Goal: Task Accomplishment & Management: Use online tool/utility

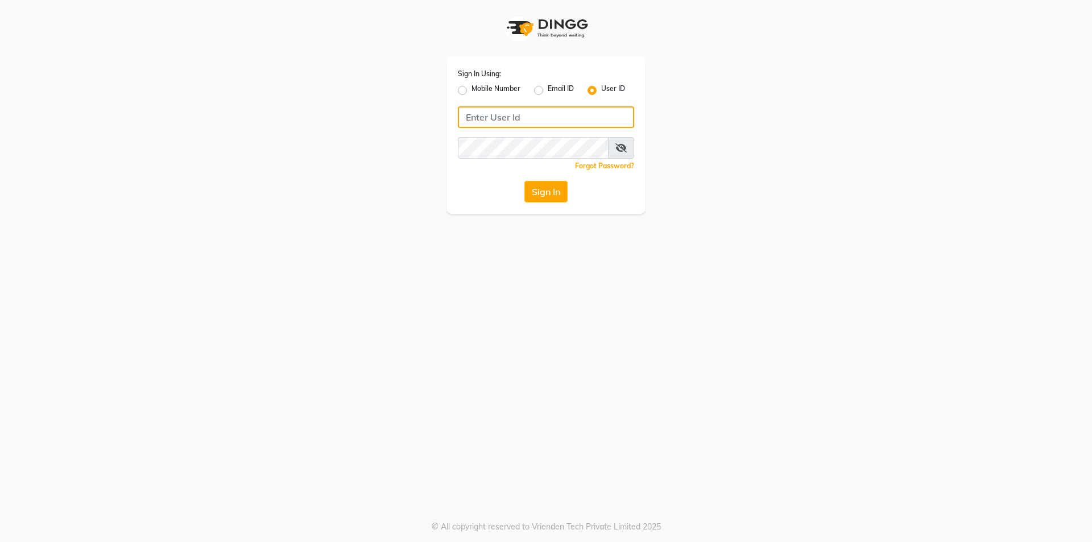
click at [544, 113] on input "Username" at bounding box center [546, 117] width 176 height 22
type input "e1808-13"
drag, startPoint x: 538, startPoint y: 136, endPoint x: 203, endPoint y: 211, distance: 342.8
click at [203, 211] on app-login "Sign In Using: Mobile Number Email ID User ID e1808-13 Remember me Forgot Passw…" at bounding box center [546, 107] width 1092 height 214
click at [546, 192] on button "Sign In" at bounding box center [546, 192] width 43 height 22
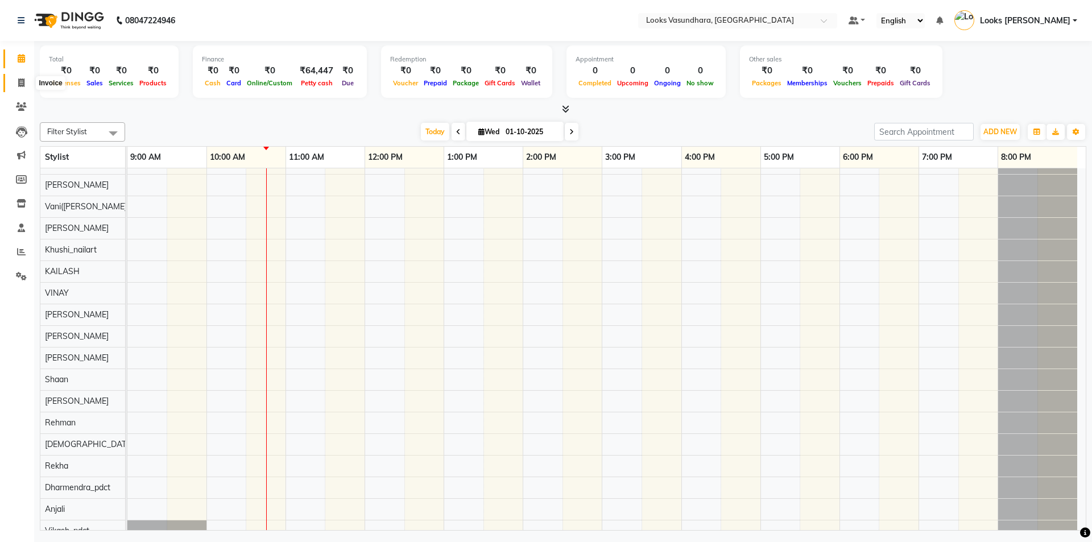
click at [20, 80] on icon at bounding box center [21, 83] width 6 height 9
select select "service"
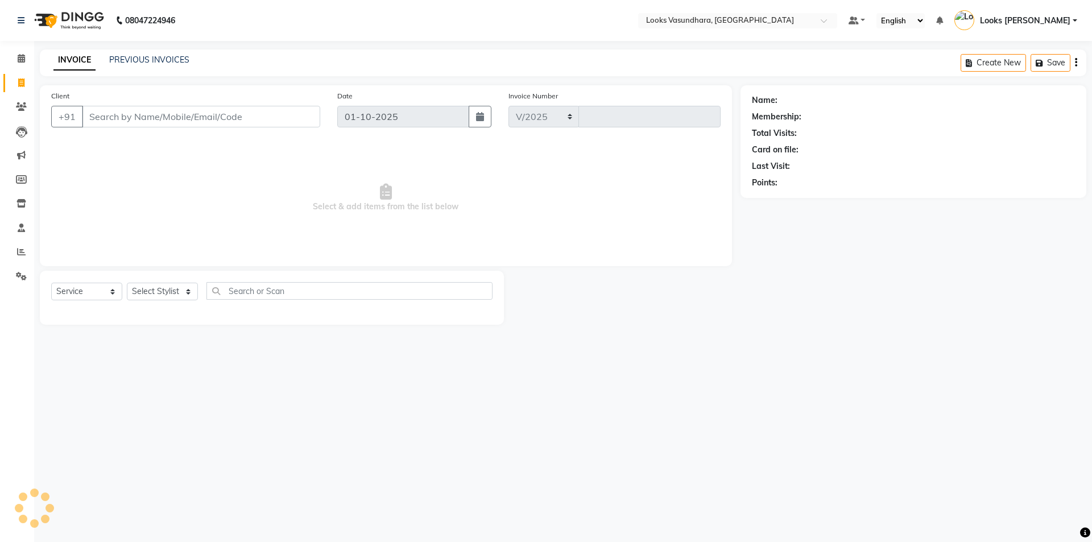
select select "4370"
type input "6788"
click at [174, 291] on select "Select Stylist" at bounding box center [162, 292] width 71 height 18
select select "35769"
click at [127, 283] on select "Select Stylist Aditya [PERSON_NAME] Anjali [PERSON_NAME] Kumar_MSTR Counter Sal…" at bounding box center [162, 292] width 71 height 18
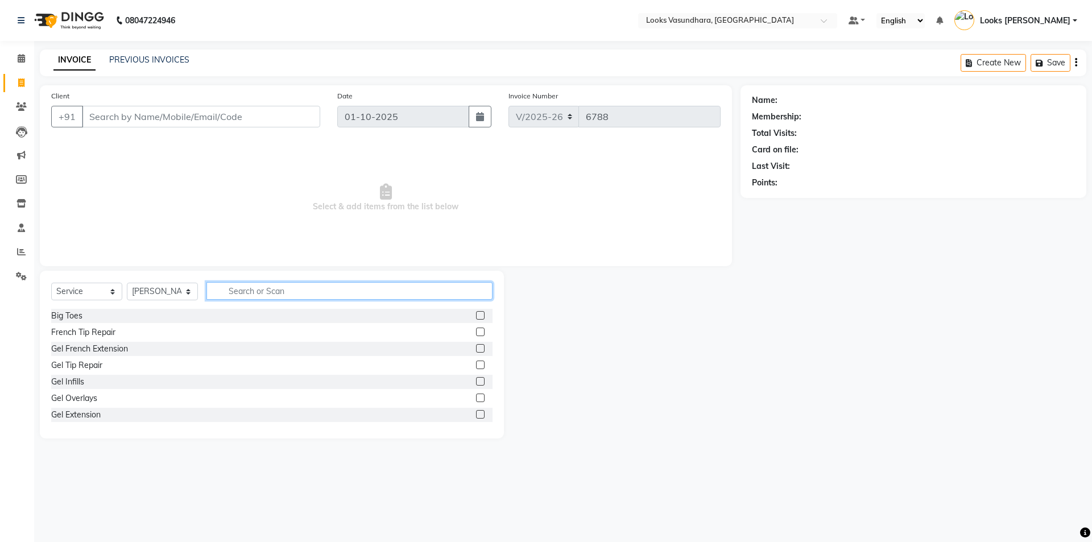
click at [246, 289] on input "text" at bounding box center [350, 291] width 286 height 18
type input "cut"
click at [476, 330] on label at bounding box center [480, 332] width 9 height 9
click at [476, 330] on input "checkbox" at bounding box center [479, 332] width 7 height 7
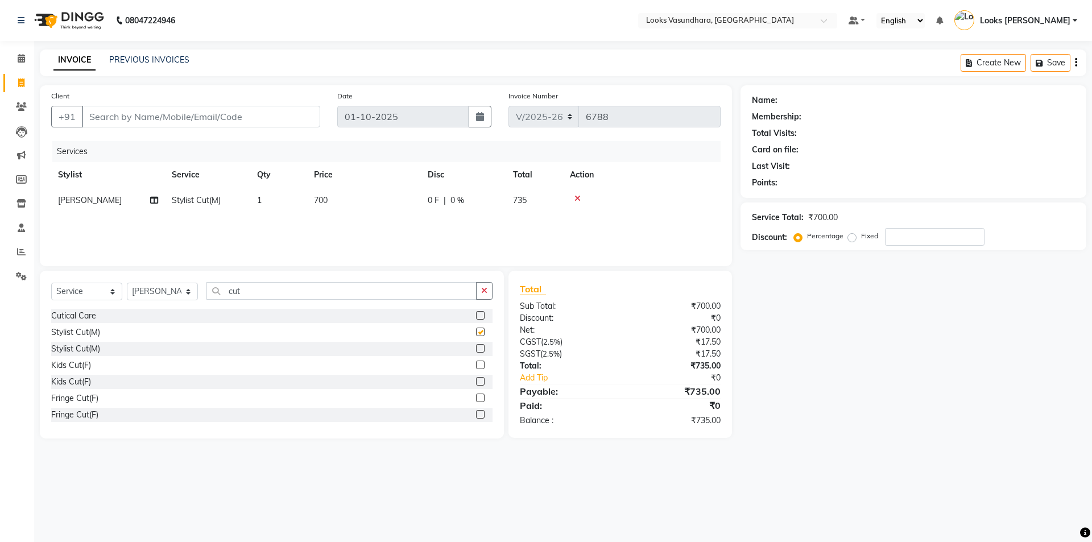
checkbox input "false"
click at [366, 201] on td "700" at bounding box center [364, 201] width 114 height 26
select select "35769"
click at [410, 201] on input "700" at bounding box center [418, 204] width 100 height 18
type input "7"
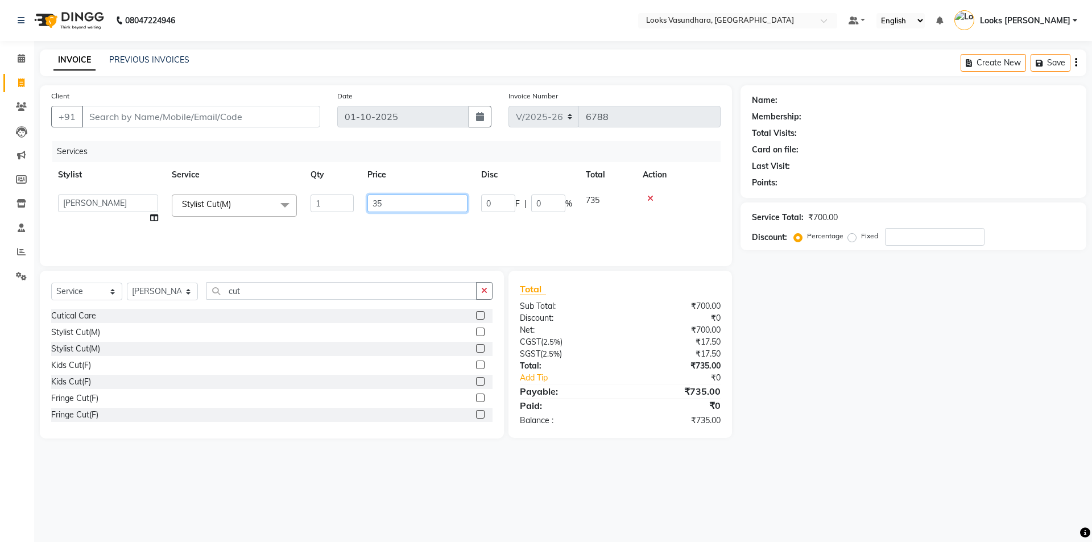
type input "350"
click at [146, 118] on input "Client" at bounding box center [201, 117] width 238 height 22
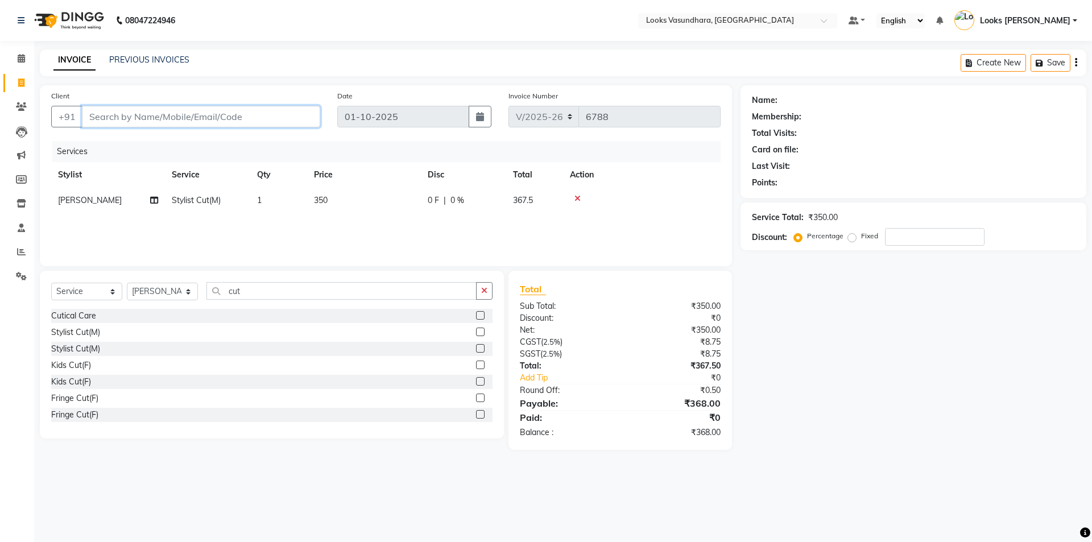
click at [160, 118] on input "Client" at bounding box center [201, 117] width 238 height 22
click at [131, 115] on input "Client" at bounding box center [201, 117] width 238 height 22
click at [130, 117] on input "Client" at bounding box center [201, 117] width 238 height 22
type input "7"
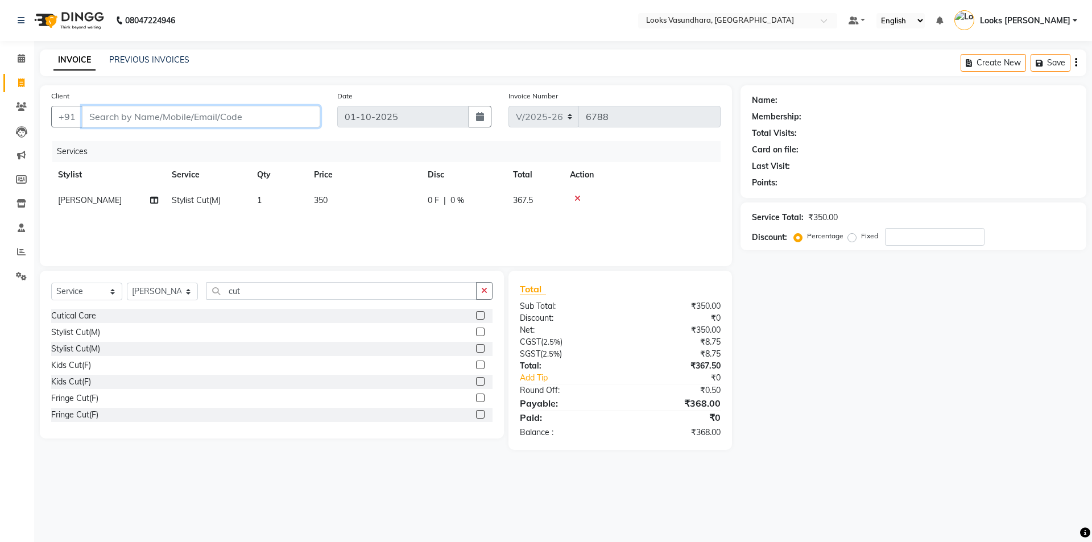
type input "0"
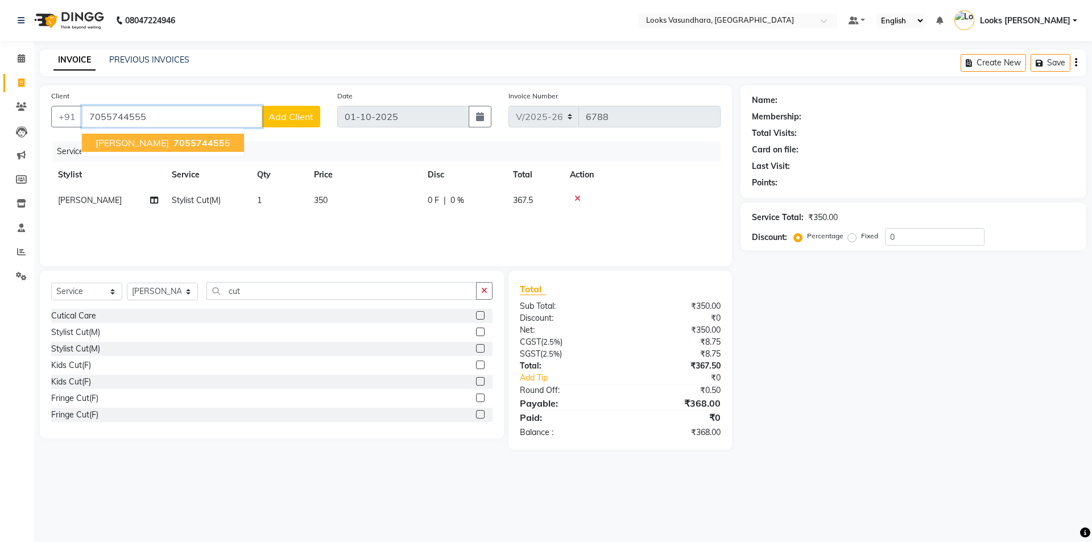
type input "7055744555"
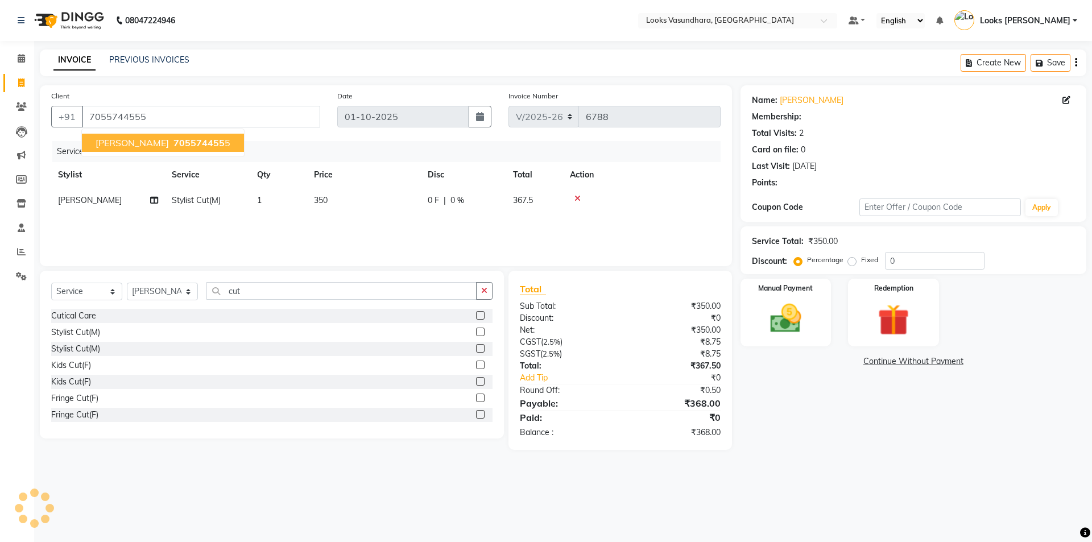
select select "1: Object"
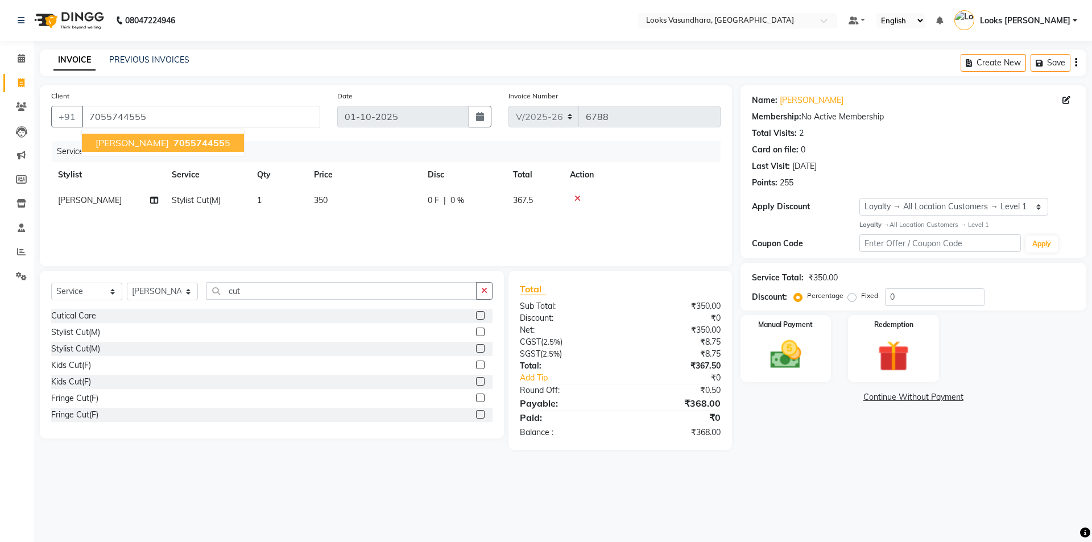
click at [132, 144] on span "[PERSON_NAME]" at bounding box center [132, 142] width 73 height 11
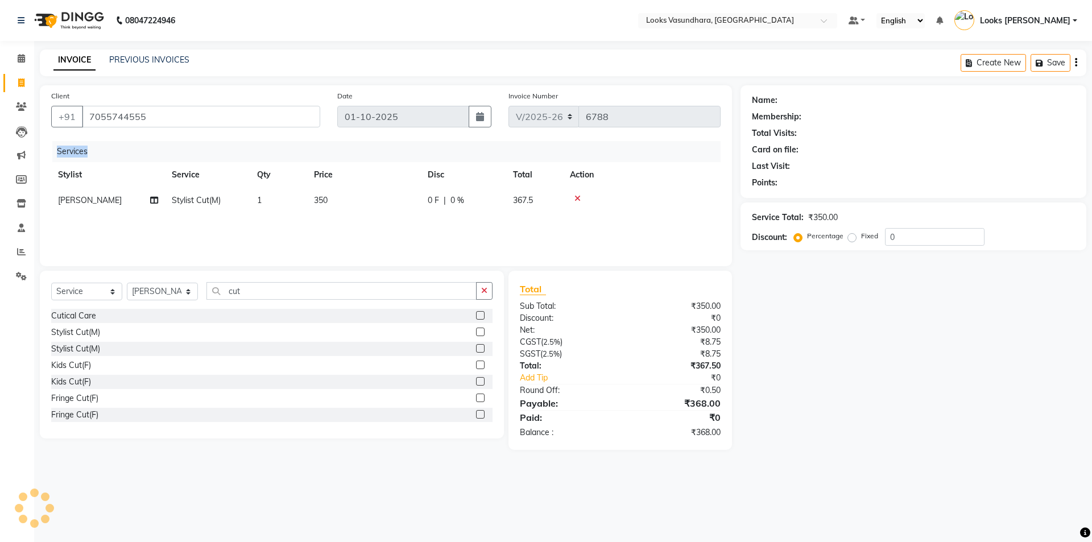
click at [132, 144] on div "Services" at bounding box center [390, 151] width 677 height 21
select select "1: Object"
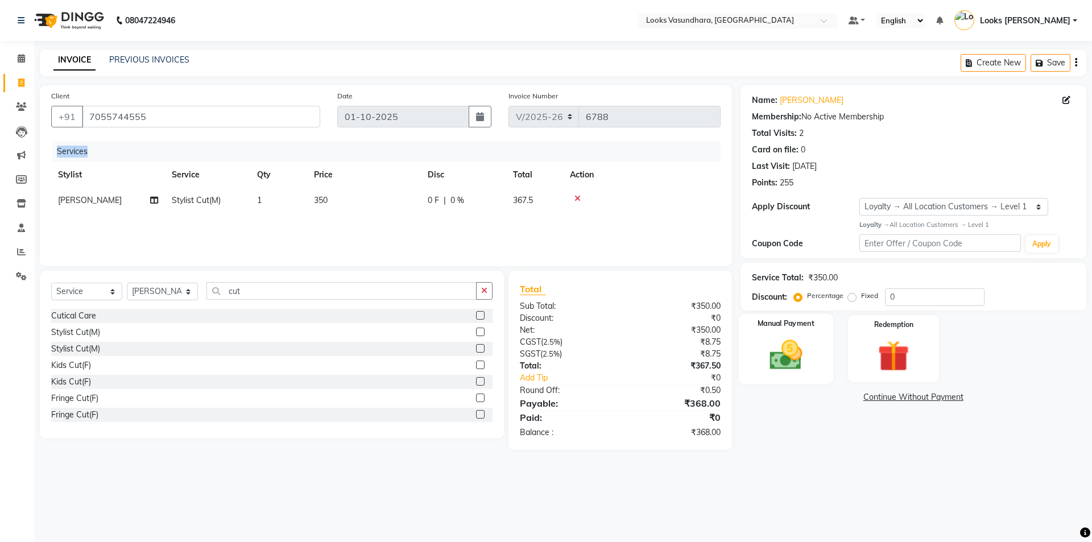
click at [803, 337] on img at bounding box center [786, 355] width 53 height 38
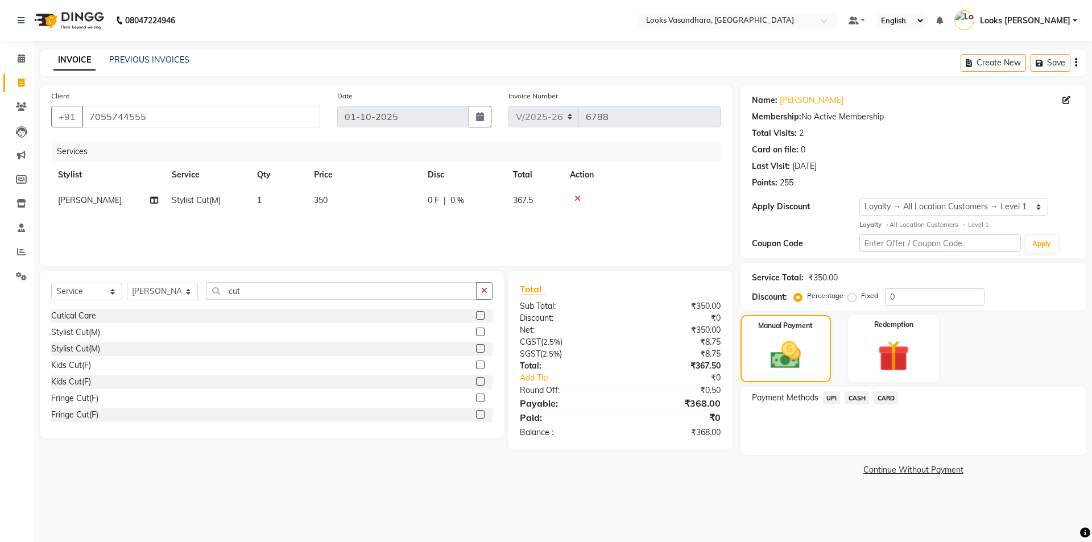
click at [831, 398] on span "UPI" at bounding box center [832, 397] width 18 height 13
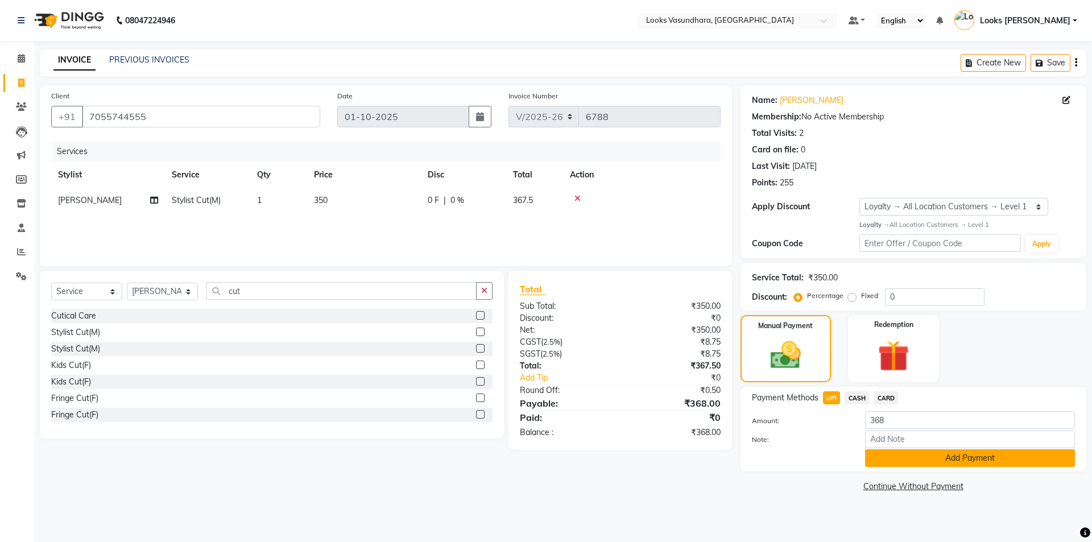
click at [947, 457] on button "Add Payment" at bounding box center [970, 458] width 210 height 18
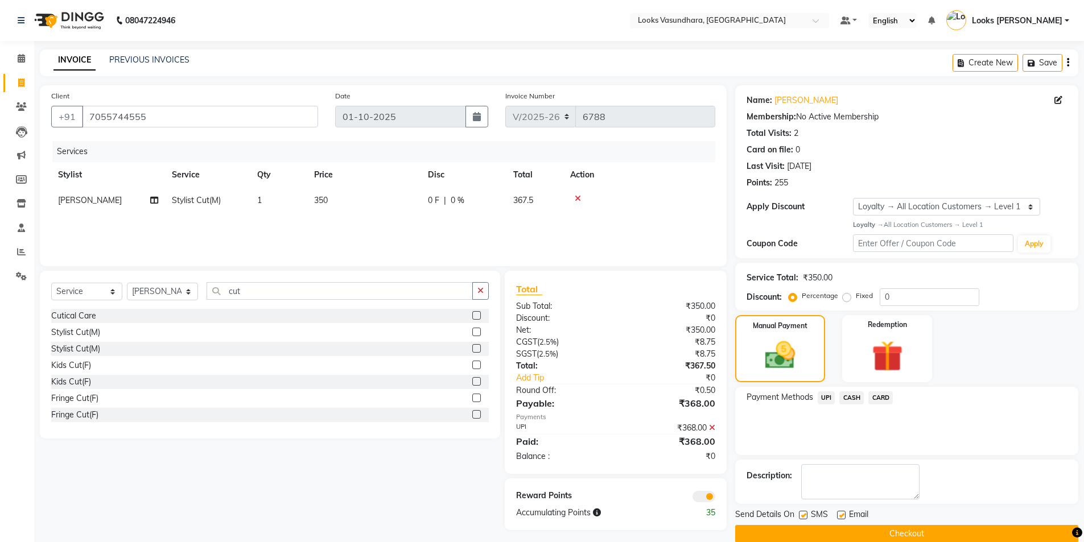
click at [805, 515] on label at bounding box center [803, 515] width 9 height 9
click at [805, 515] on input "checkbox" at bounding box center [802, 515] width 7 height 7
click at [805, 515] on label at bounding box center [803, 515] width 9 height 9
click at [805, 515] on input "checkbox" at bounding box center [802, 515] width 7 height 7
checkbox input "true"
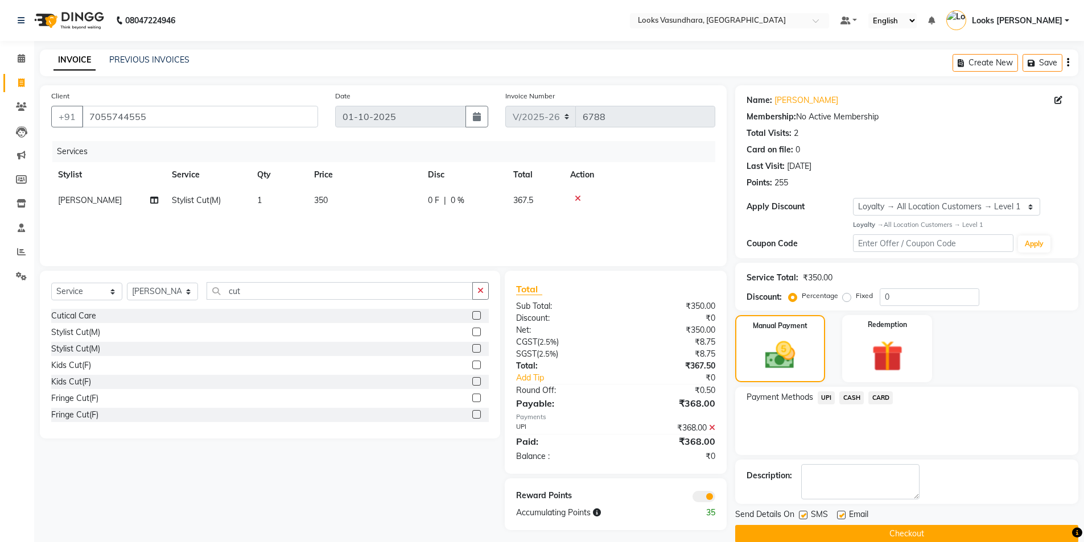
click at [873, 534] on button "Checkout" at bounding box center [906, 534] width 343 height 18
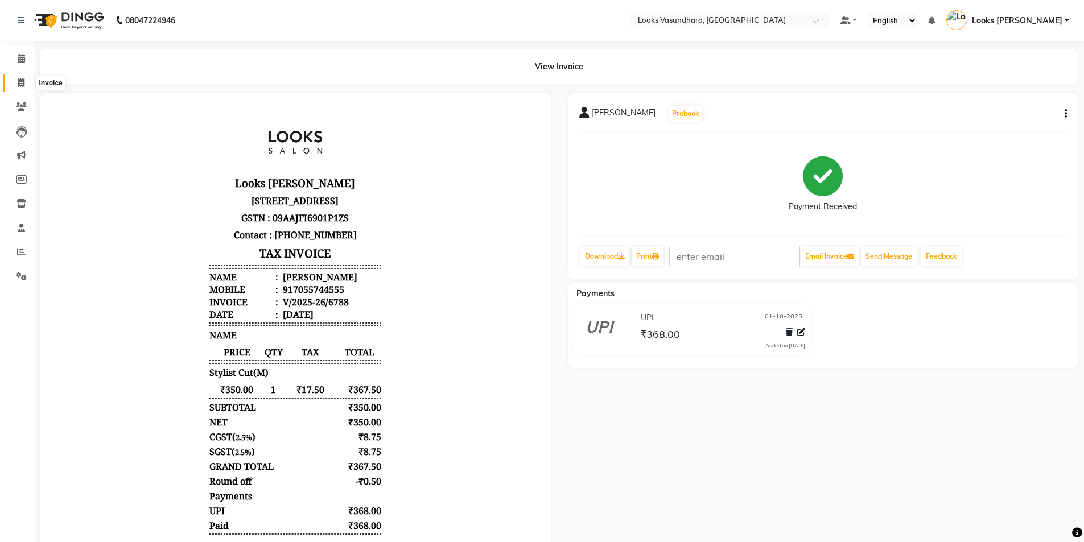
click at [21, 82] on icon at bounding box center [21, 83] width 6 height 9
select select "4370"
select select "service"
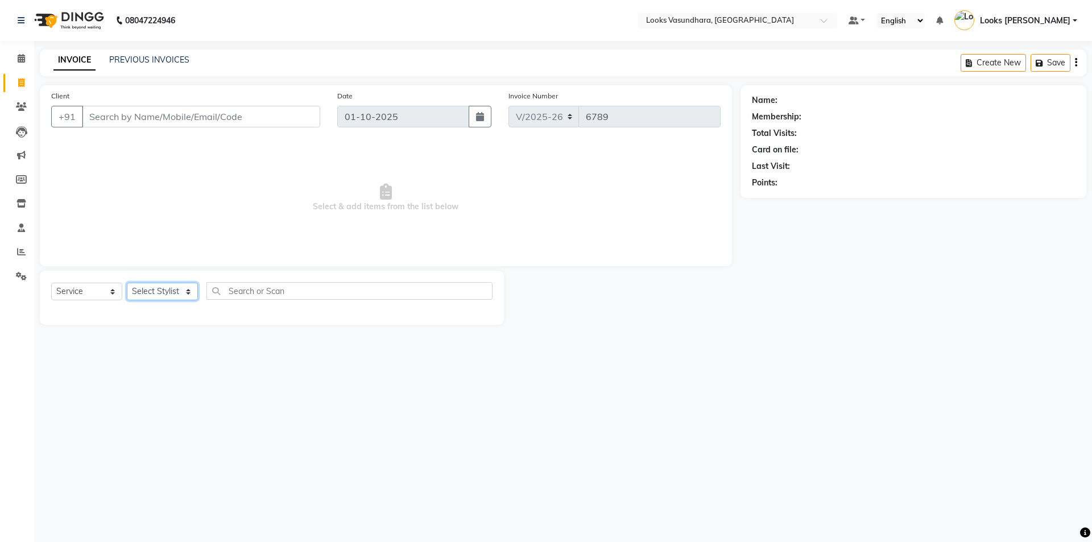
click at [184, 292] on select "Select Stylist Aditya [PERSON_NAME] Anjali [PERSON_NAME] Kumar_MSTR Counter Sal…" at bounding box center [162, 292] width 71 height 18
select select "23970"
click at [127, 283] on select "Select Stylist Aditya [PERSON_NAME] Anjali [PERSON_NAME] Kumar_MSTR Counter Sal…" at bounding box center [162, 292] width 71 height 18
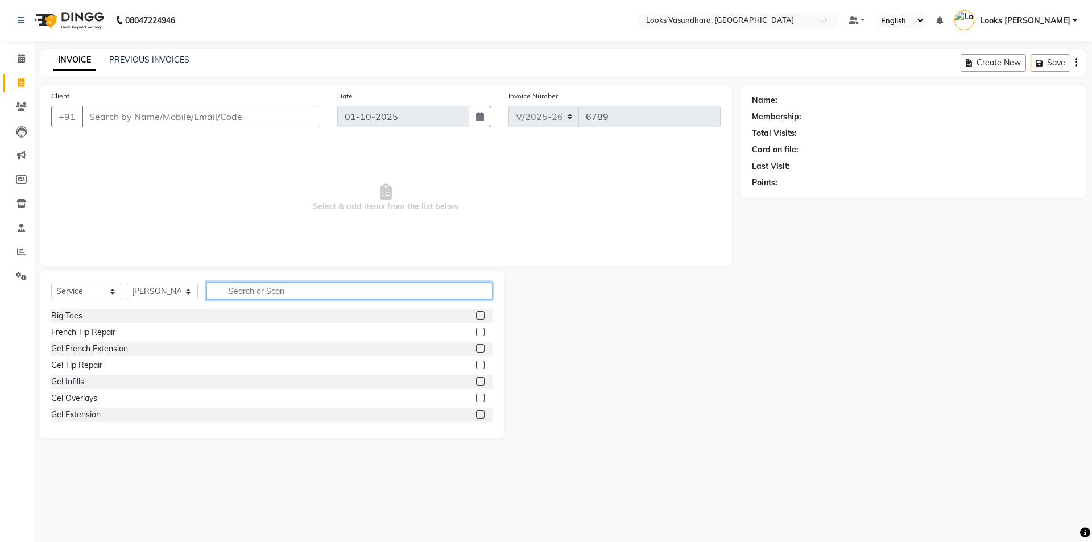
click at [223, 290] on input "text" at bounding box center [350, 291] width 286 height 18
type input "cut"
click at [476, 333] on label at bounding box center [480, 332] width 9 height 9
click at [476, 333] on input "checkbox" at bounding box center [479, 332] width 7 height 7
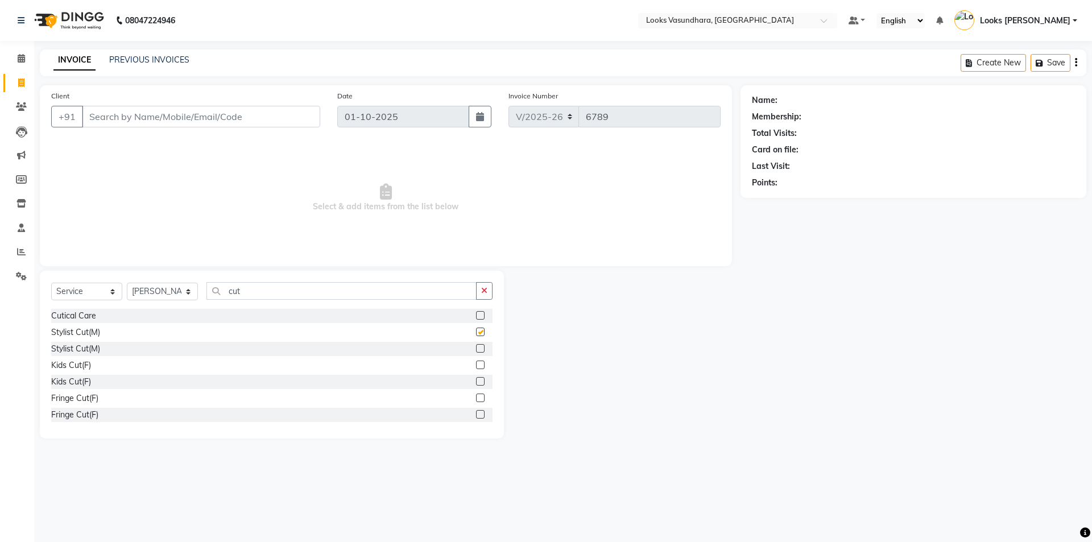
click at [476, 333] on label at bounding box center [480, 332] width 9 height 9
click at [476, 333] on input "checkbox" at bounding box center [479, 332] width 7 height 7
checkbox input "false"
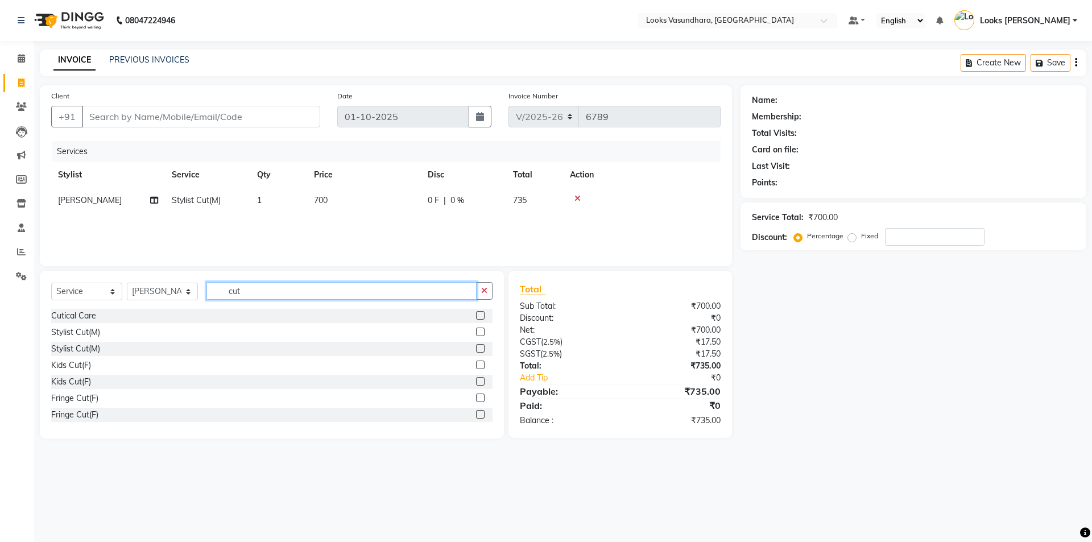
click at [302, 292] on input "cut" at bounding box center [342, 291] width 270 height 18
type input "c"
type input "bea"
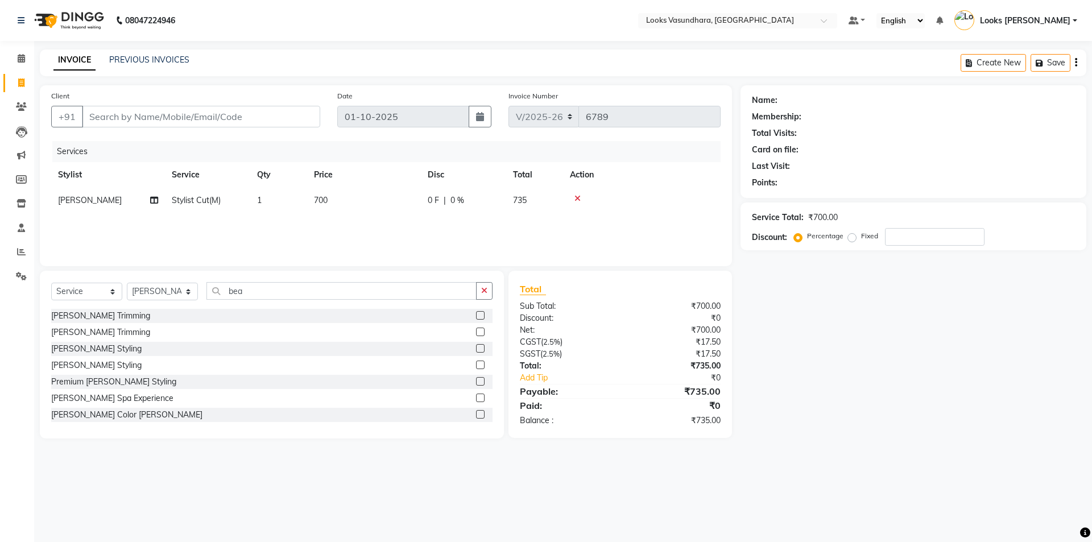
click at [476, 316] on label at bounding box center [480, 315] width 9 height 9
click at [476, 316] on input "checkbox" at bounding box center [479, 315] width 7 height 7
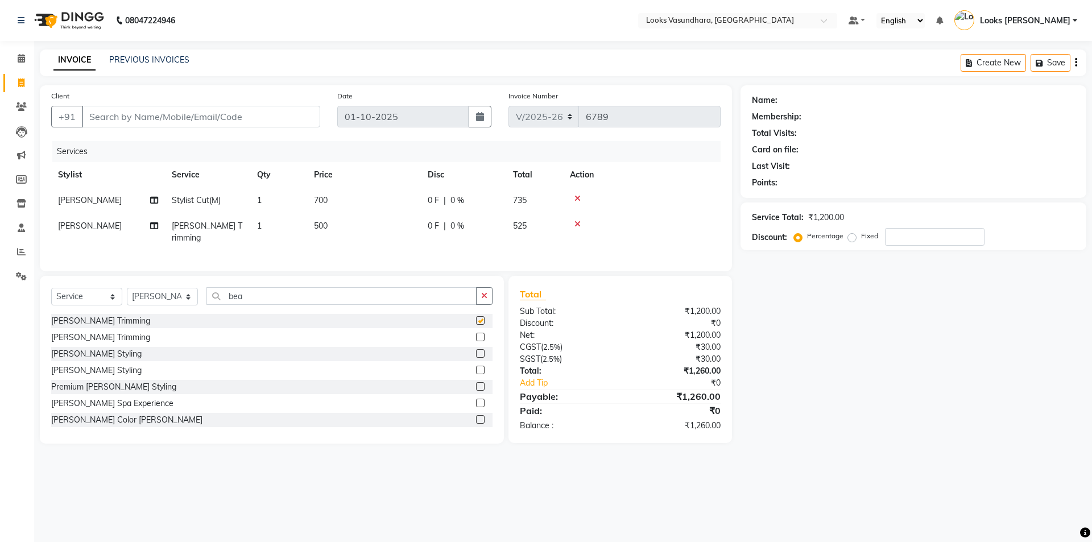
checkbox input "false"
click at [355, 197] on td "700" at bounding box center [364, 201] width 114 height 26
select select "23970"
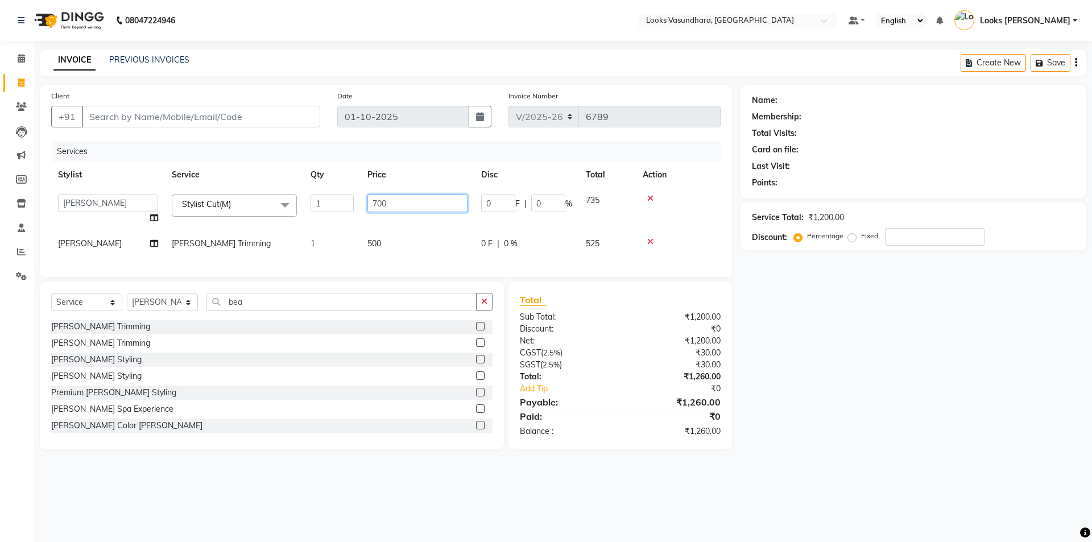
click at [407, 200] on input "700" at bounding box center [418, 204] width 100 height 18
type input "7"
type input "350"
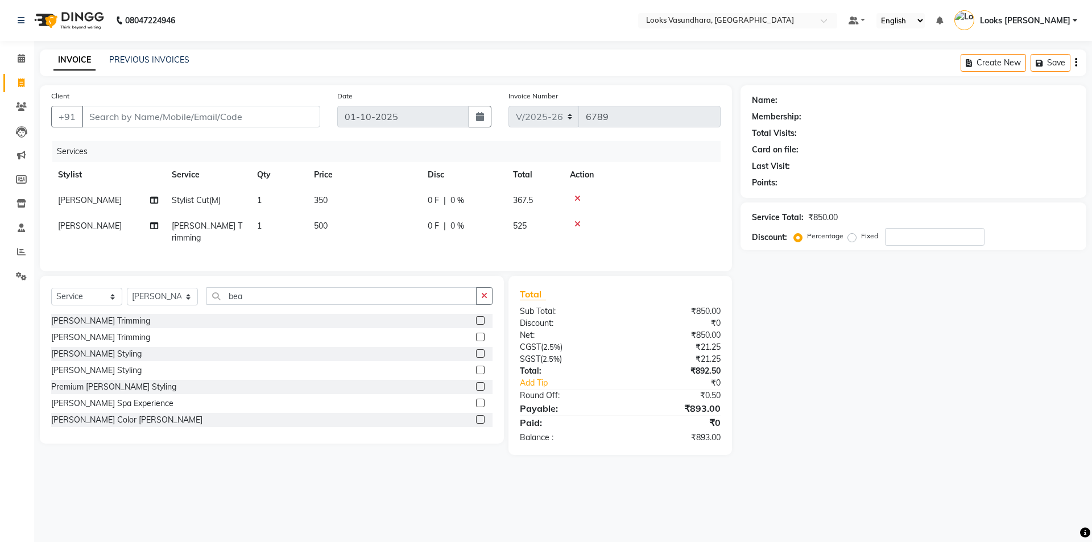
click at [412, 242] on div "Services Stylist Service Qty Price Disc Total Action [PERSON_NAME] Cut(M) 1 350…" at bounding box center [386, 200] width 670 height 119
click at [337, 226] on td "500" at bounding box center [364, 232] width 114 height 38
select select "23970"
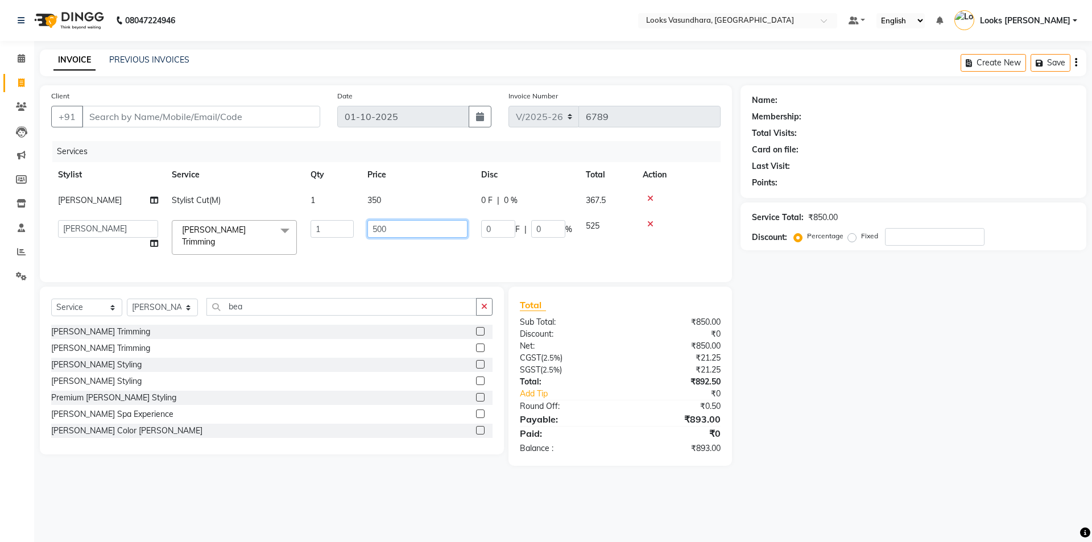
click at [417, 231] on input "500" at bounding box center [418, 229] width 100 height 18
type input "5"
type input "250"
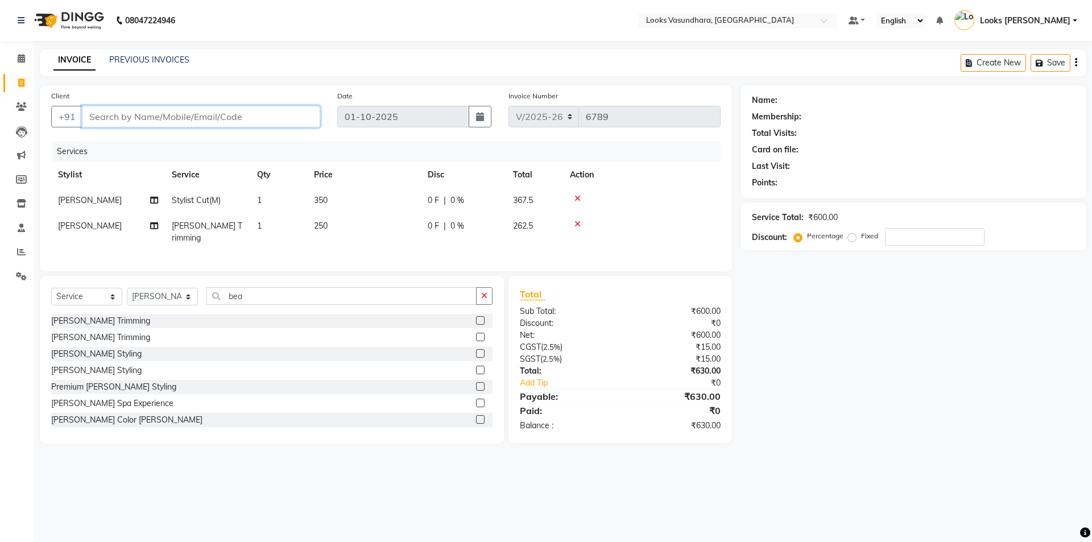
click at [159, 117] on input "Client" at bounding box center [201, 117] width 238 height 22
type input "7"
type input "0"
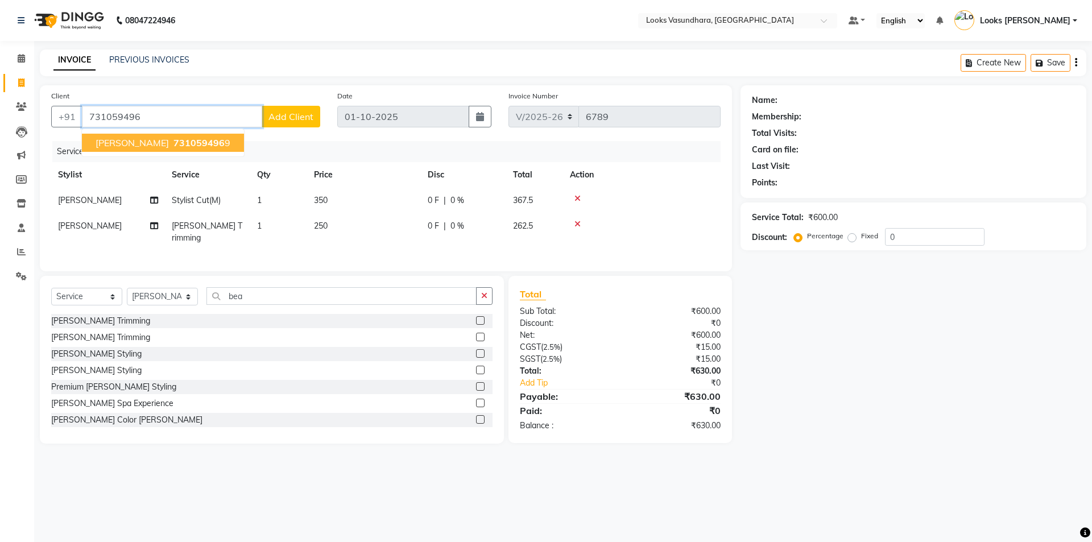
click at [188, 144] on span "731059496" at bounding box center [199, 142] width 51 height 11
type input "7310594969"
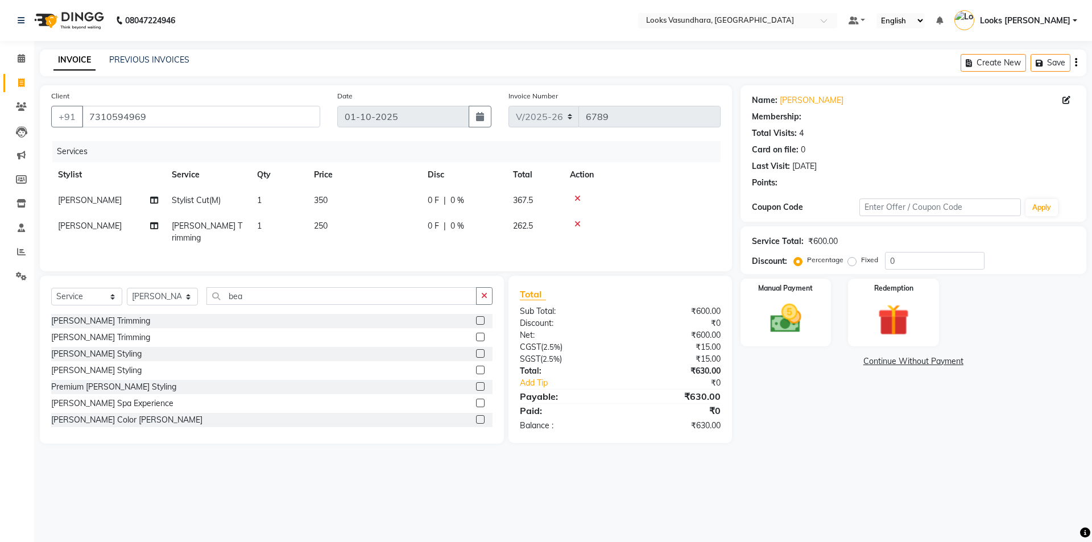
select select "1: Object"
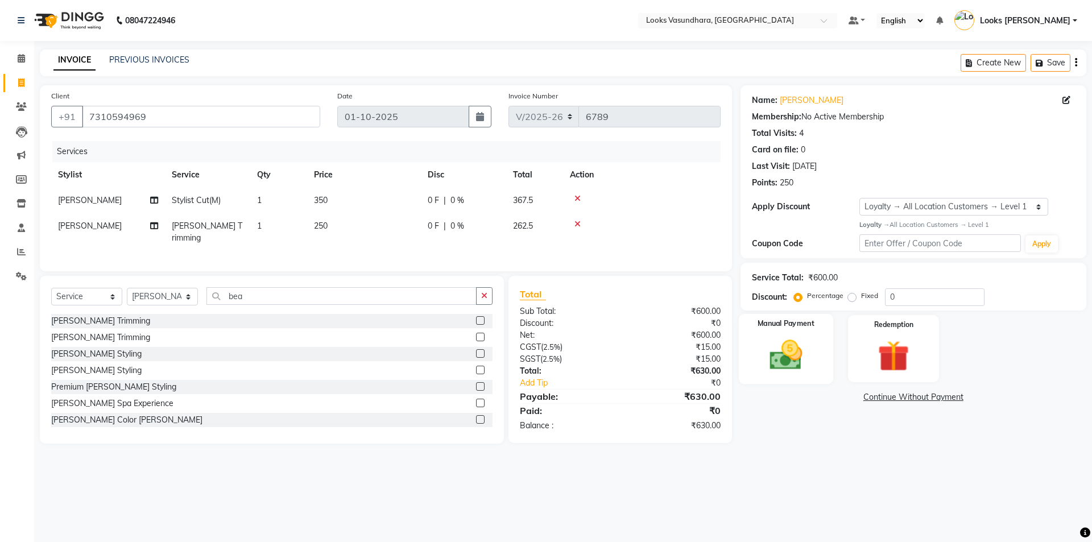
drag, startPoint x: 763, startPoint y: 366, endPoint x: 794, endPoint y: 348, distance: 35.4
click at [794, 348] on img at bounding box center [786, 355] width 53 height 38
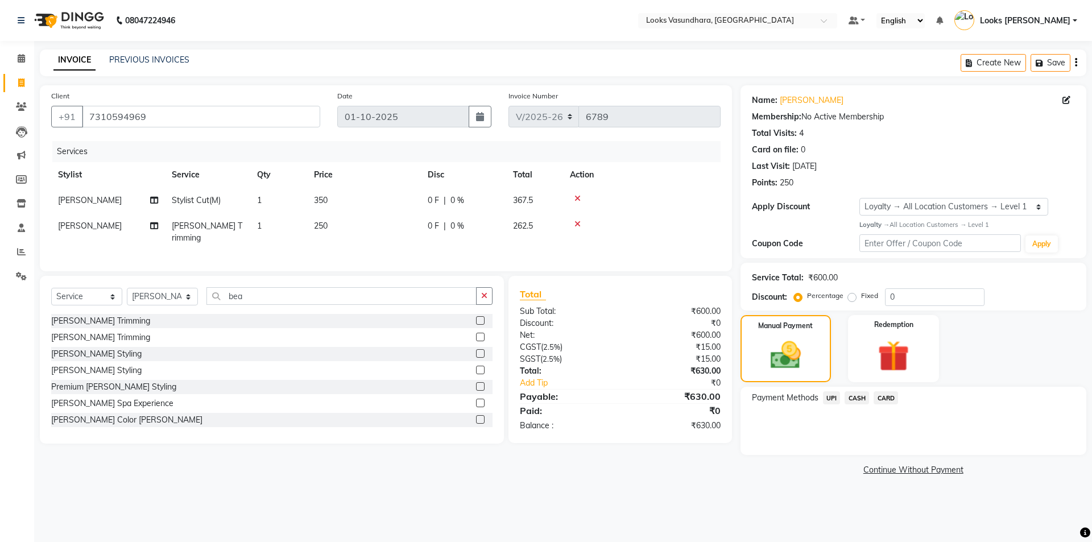
click at [885, 395] on span "CARD" at bounding box center [886, 397] width 24 height 13
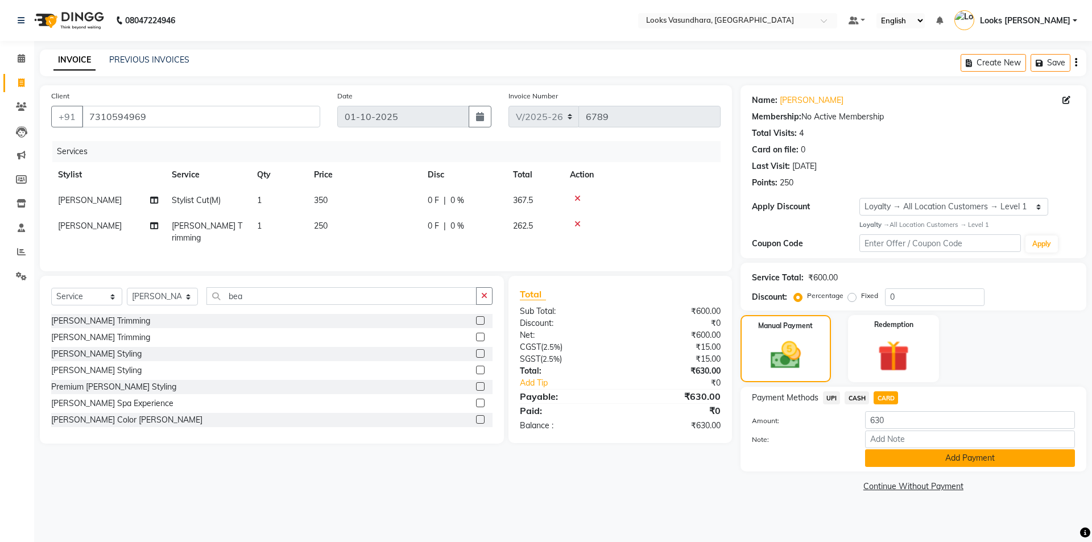
click at [878, 458] on button "Add Payment" at bounding box center [970, 458] width 210 height 18
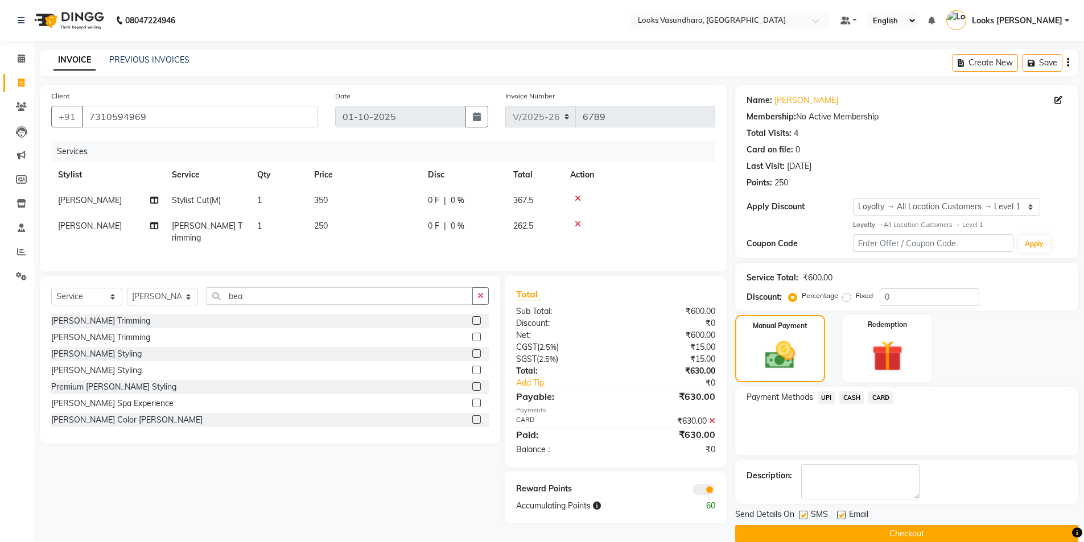
click at [841, 515] on label at bounding box center [841, 515] width 9 height 9
click at [841, 515] on input "checkbox" at bounding box center [840, 515] width 7 height 7
checkbox input "false"
click at [818, 534] on button "Checkout" at bounding box center [906, 534] width 343 height 18
